Goal: Communication & Community: Answer question/provide support

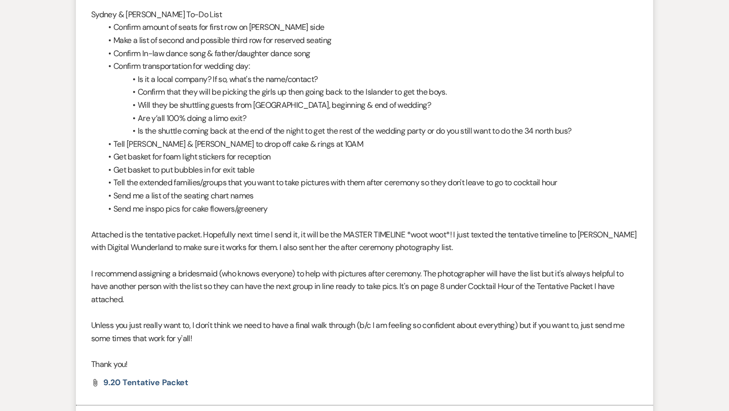
scroll to position [396, 0]
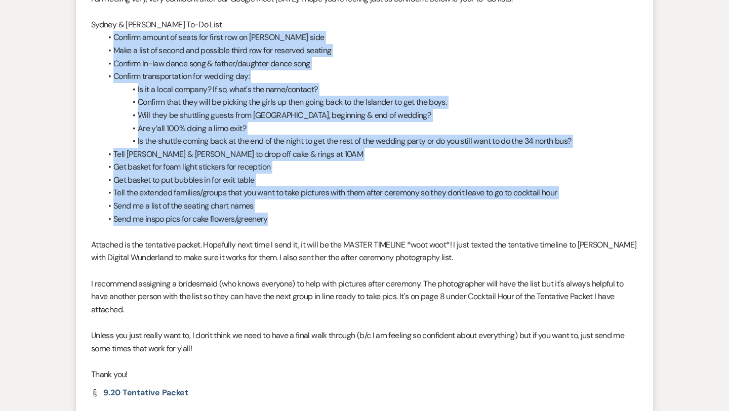
drag, startPoint x: 270, startPoint y: 221, endPoint x: 115, endPoint y: 42, distance: 236.5
click at [115, 42] on ul "Confirm amount of seats for first row on [PERSON_NAME] side Make a list of seco…" at bounding box center [369, 128] width 537 height 194
copy ul "Confirm amount of seats for first row on [PERSON_NAME] side Make a list of seco…"
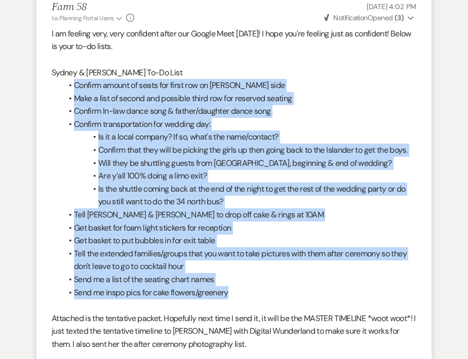
scroll to position [422, 0]
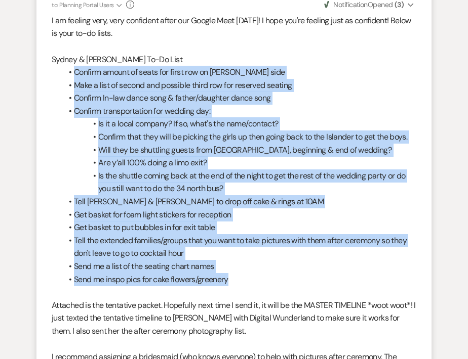
click at [338, 101] on li "Confirm In-law dance song & father/daughter dance song" at bounding box center [239, 98] width 354 height 13
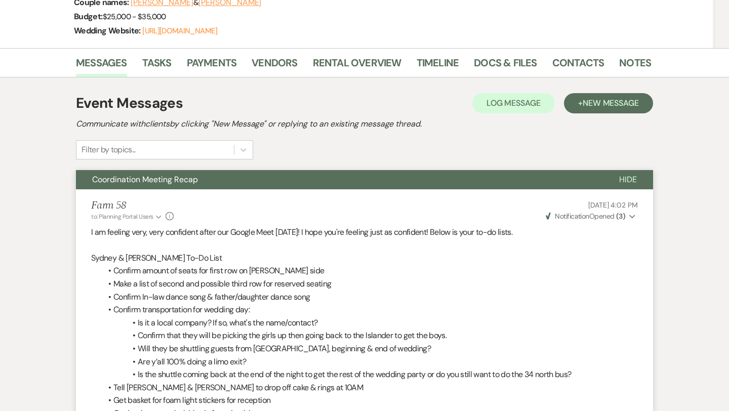
scroll to position [0, 0]
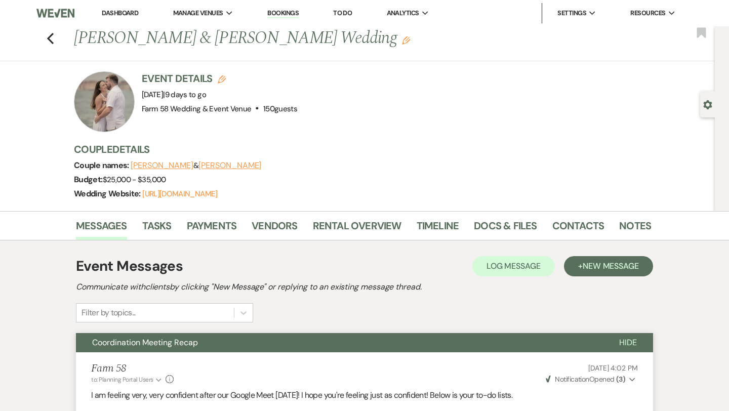
click at [46, 44] on div "Previous [PERSON_NAME] & [PERSON_NAME] Wedding Edit Bookmark" at bounding box center [355, 43] width 720 height 35
click at [49, 42] on icon "Previous" at bounding box center [51, 38] width 8 height 12
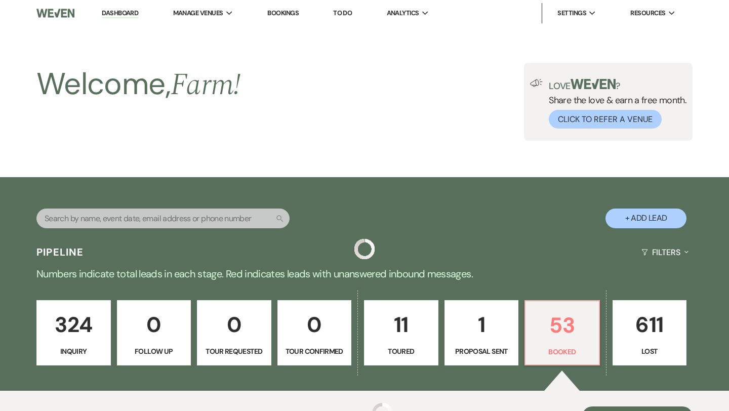
scroll to position [266, 0]
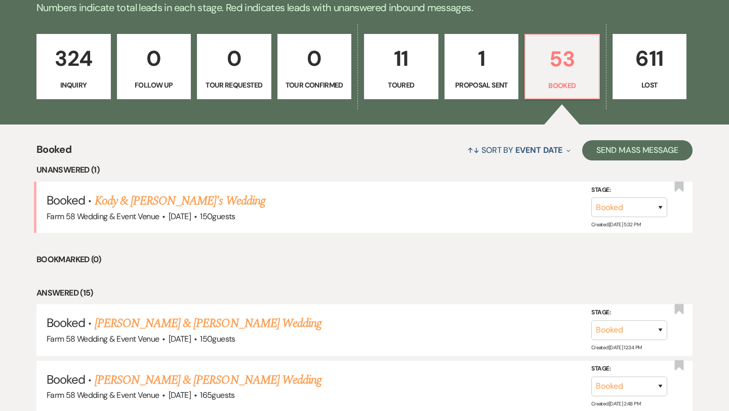
click at [157, 205] on link "Kody & [PERSON_NAME]'s Wedding" at bounding box center [180, 201] width 171 height 18
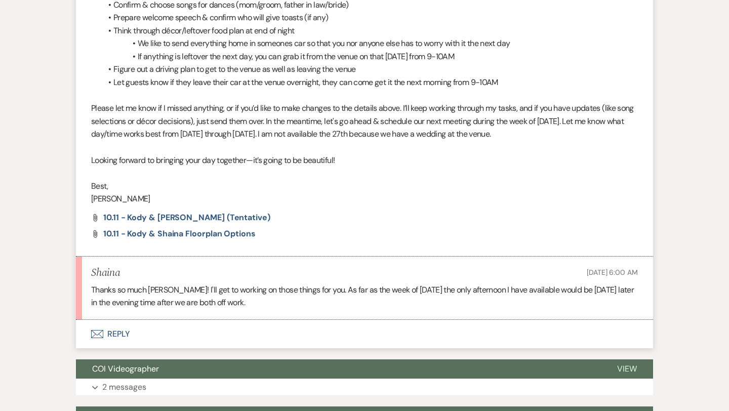
scroll to position [1312, 0]
